Goal: Find specific page/section: Find specific page/section

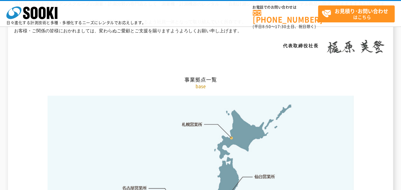
scroll to position [1341, 0]
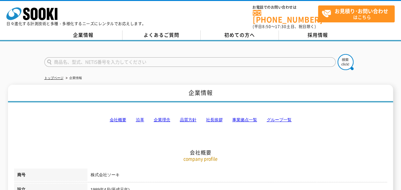
click at [166, 54] on form at bounding box center [200, 63] width 313 height 18
click at [156, 57] on input "text" at bounding box center [190, 62] width 292 height 10
paste input "絶縁抵抗計"
type input "絶縁抵抗計"
click at [338, 54] on button at bounding box center [346, 62] width 16 height 16
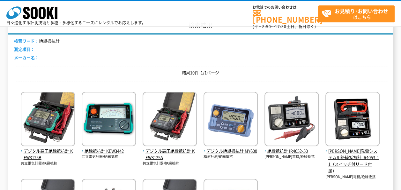
scroll to position [64, 0]
